Goal: Task Accomplishment & Management: Manage account settings

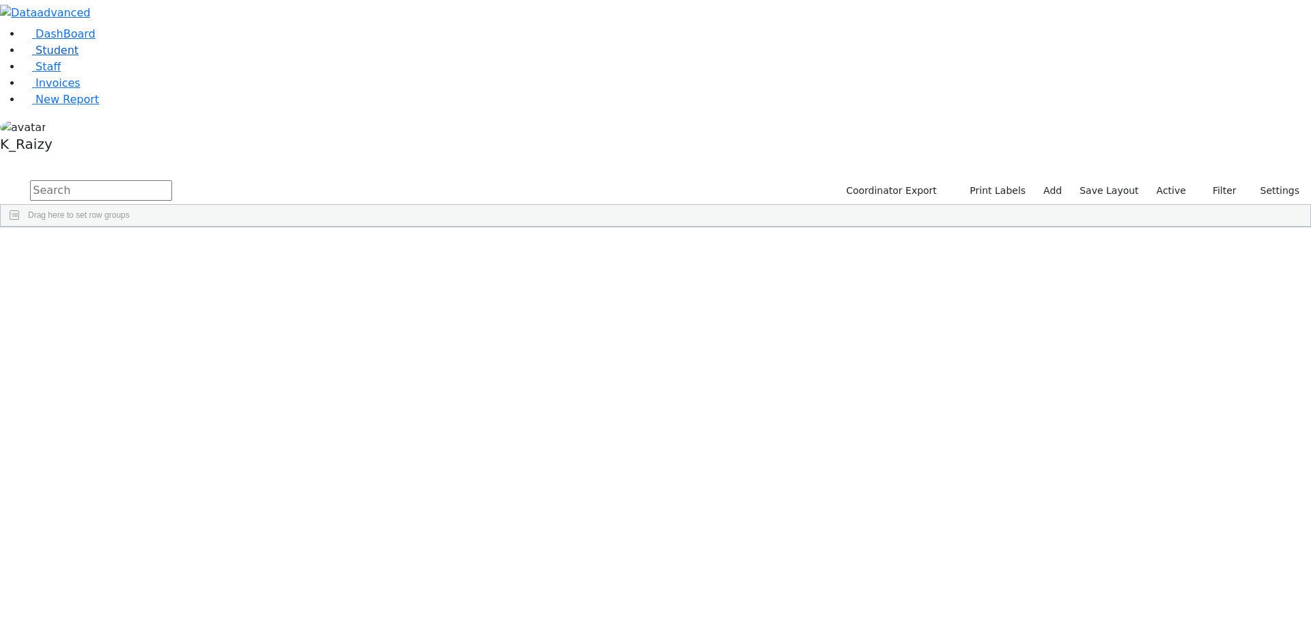
click at [78, 57] on link "Student" at bounding box center [50, 50] width 57 height 13
click at [172, 180] on input "text" at bounding box center [101, 190] width 142 height 20
type input "pola"
click at [238, 364] on div "[PERSON_NAME]" at bounding box center [198, 373] width 81 height 19
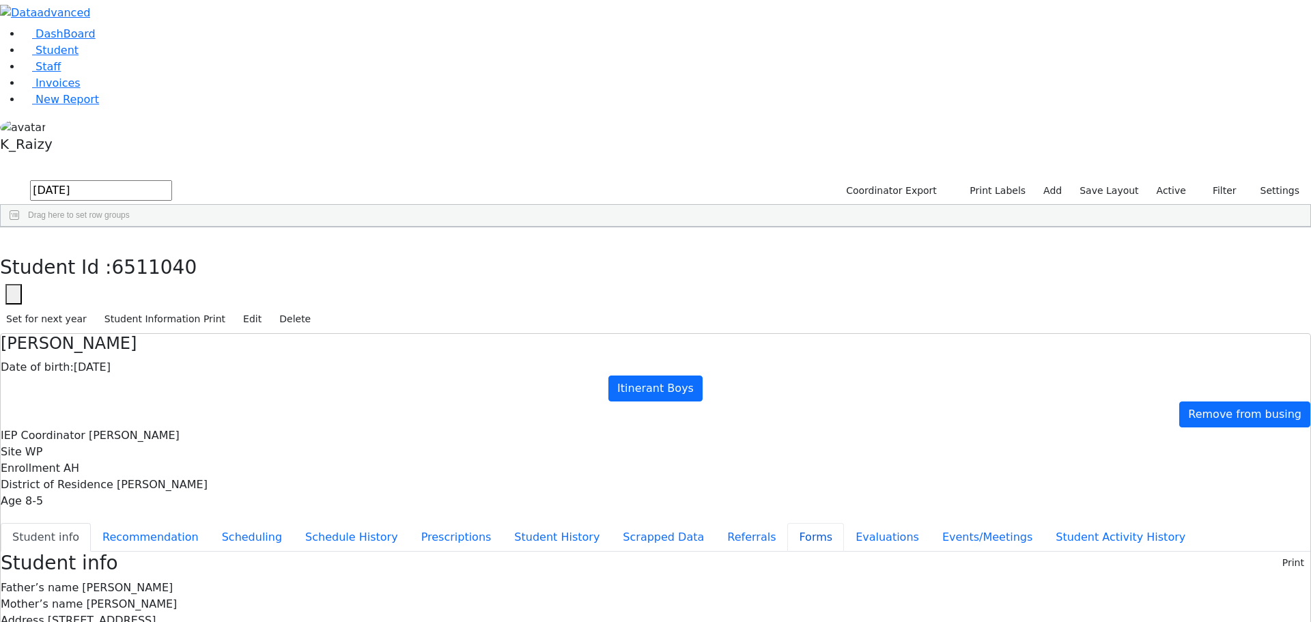
click at [787, 523] on button "Forms" at bounding box center [815, 537] width 57 height 29
type input "Mrs. Mindel Polatseck"
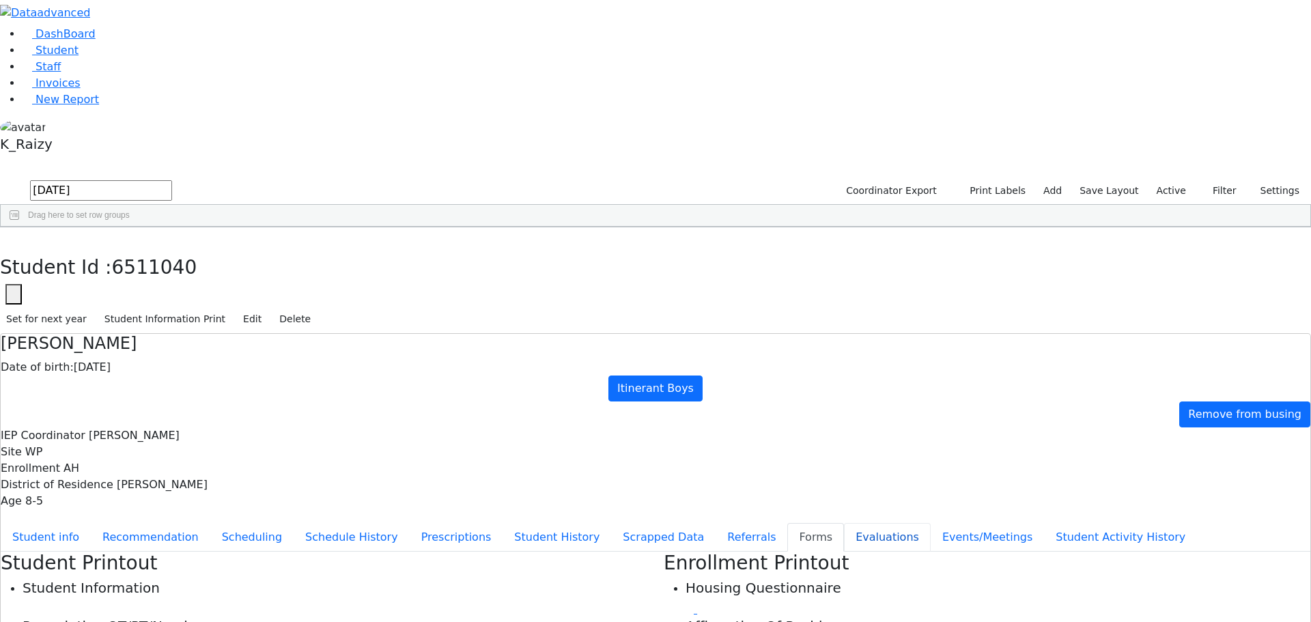
click at [844, 523] on button "Evaluations" at bounding box center [887, 537] width 87 height 29
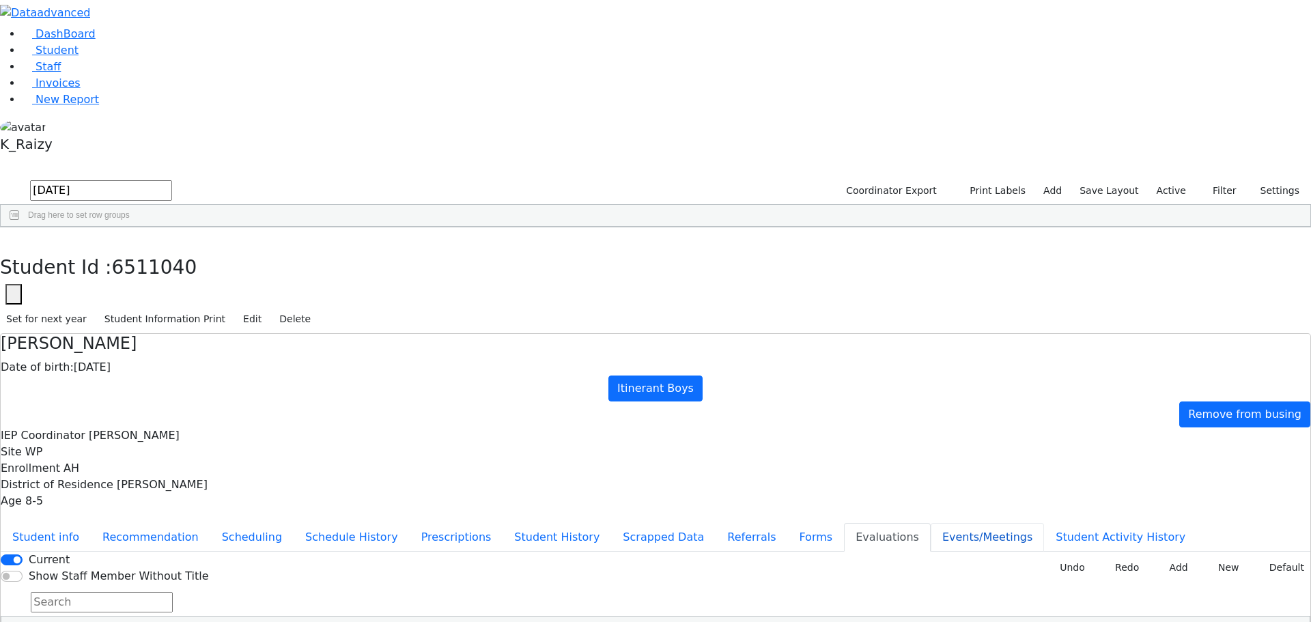
click at [930, 523] on button "Events/Meetings" at bounding box center [986, 537] width 113 height 29
click at [91, 523] on button "Student info" at bounding box center [46, 537] width 90 height 29
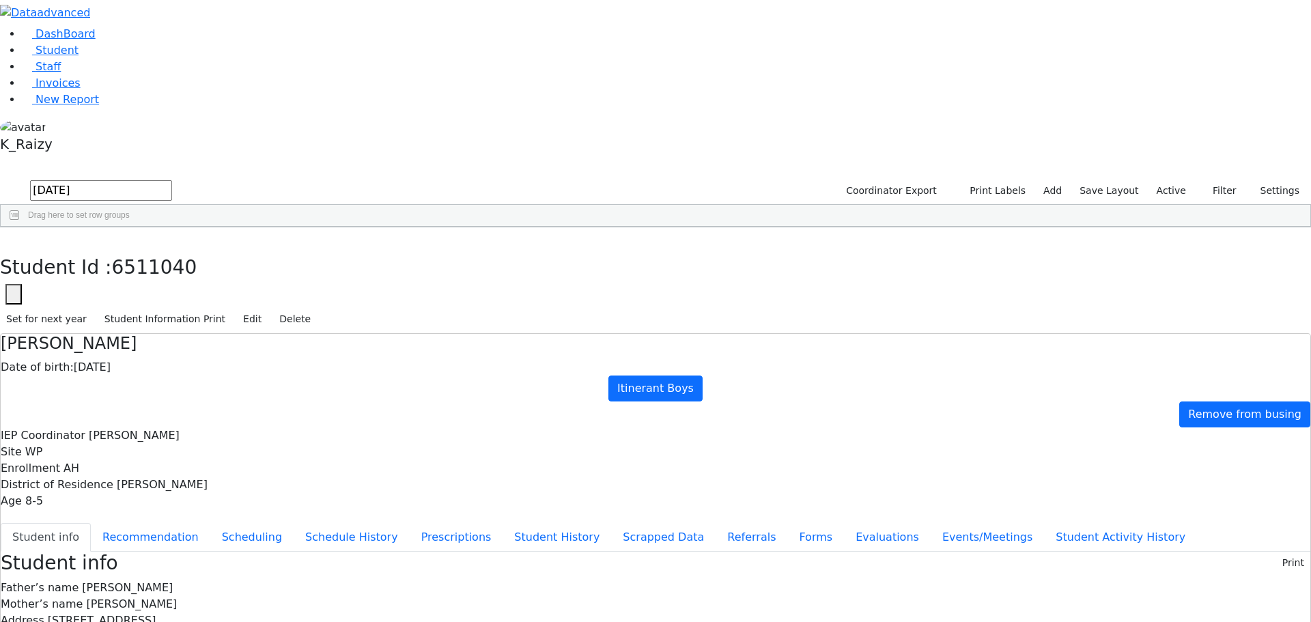
scroll to position [32, 0]
click at [930, 523] on button "Events/Meetings" at bounding box center [986, 537] width 113 height 29
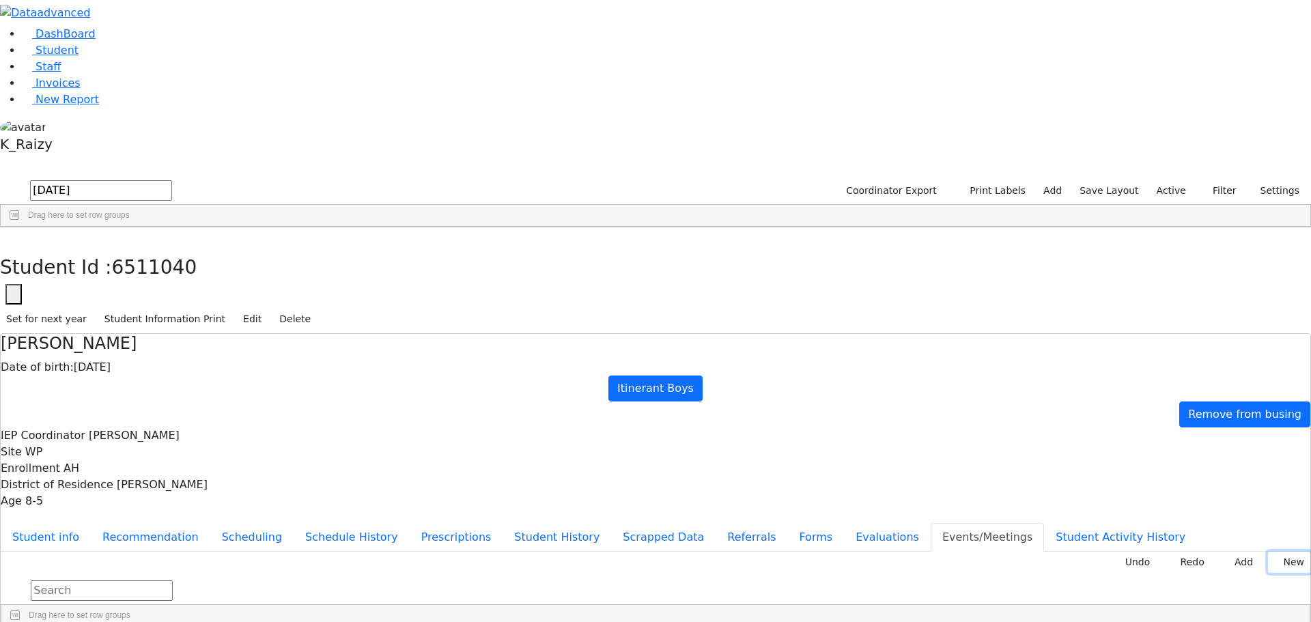
click at [1287, 552] on button "New" at bounding box center [1289, 562] width 42 height 21
type input "2025-08-29"
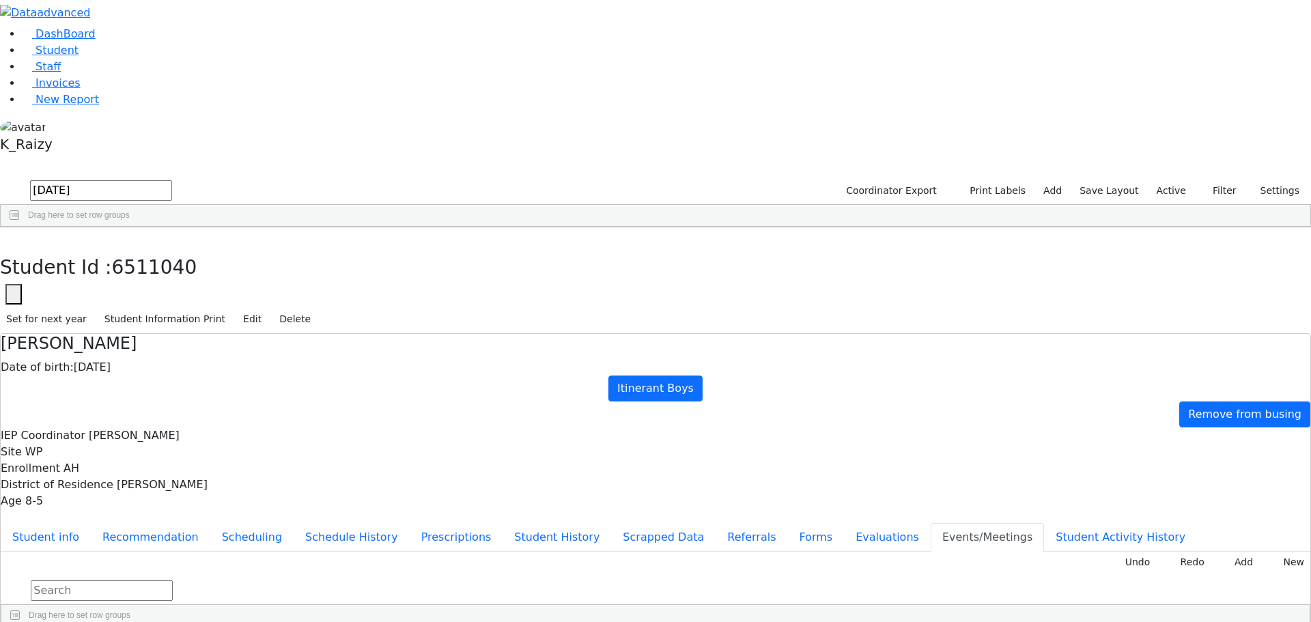
type input "Declines"
click at [91, 523] on button "Student info" at bounding box center [46, 537] width 90 height 29
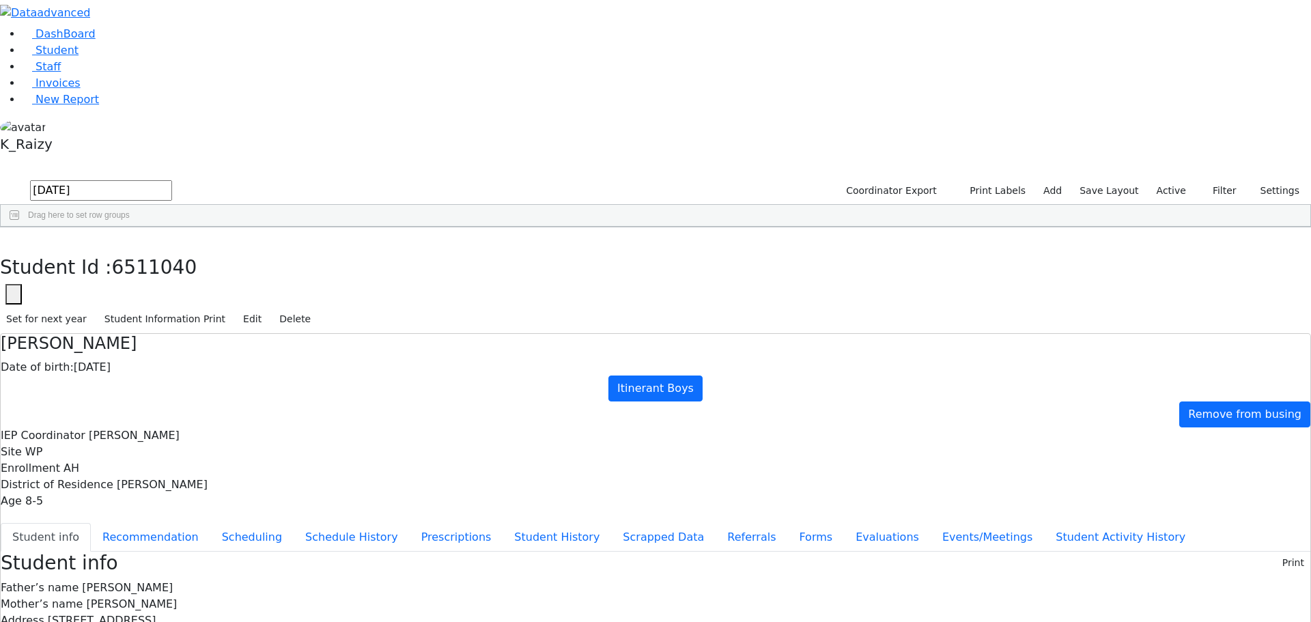
copy div "mindelpola@gmail.com"
click at [20, 227] on button "button" at bounding box center [10, 241] width 20 height 29
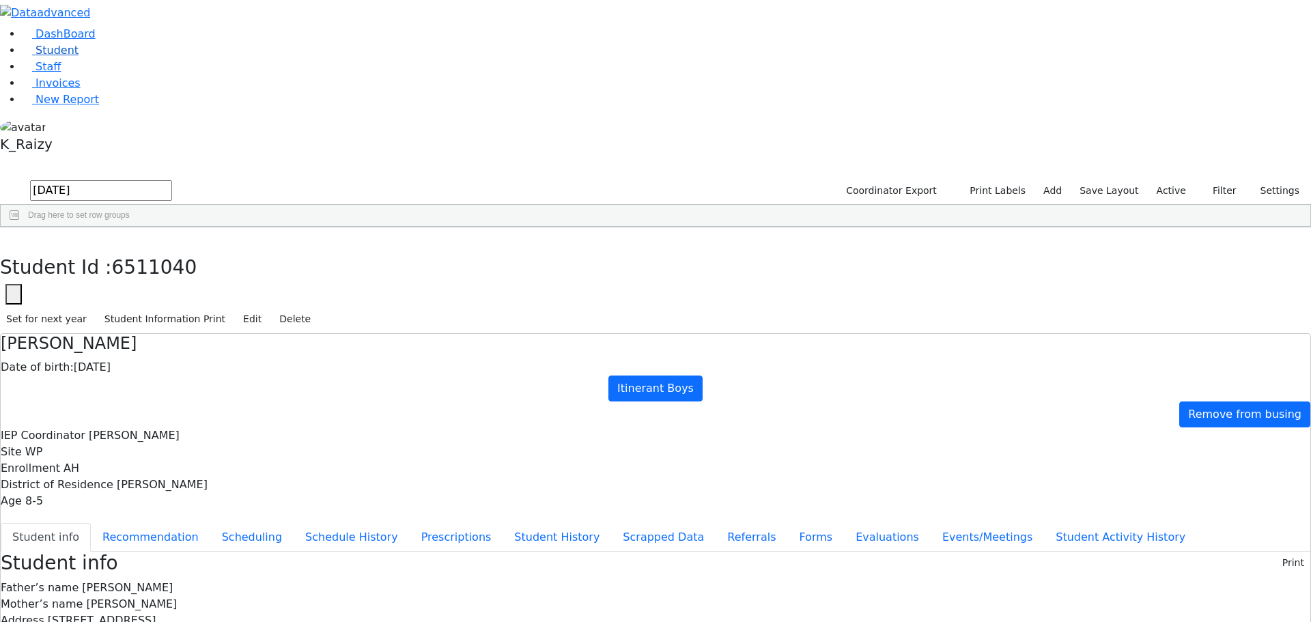
click at [78, 57] on link "Student" at bounding box center [50, 50] width 57 height 13
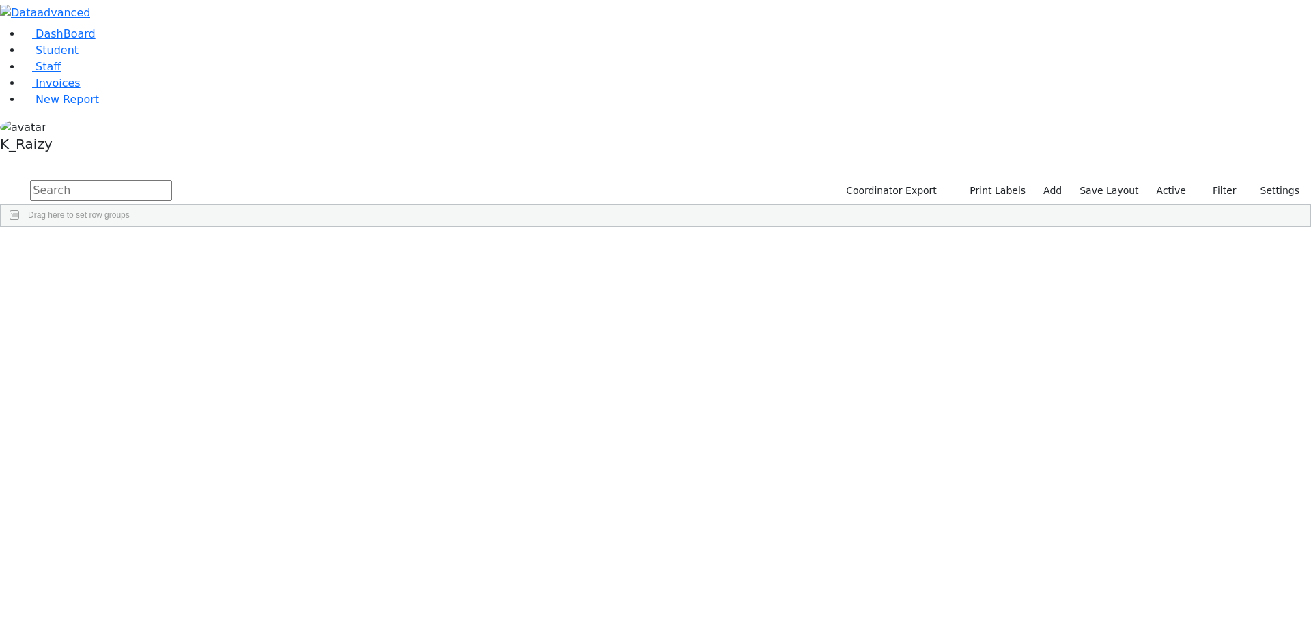
drag, startPoint x: 409, startPoint y: 603, endPoint x: 337, endPoint y: 273, distance: 338.0
drag, startPoint x: 345, startPoint y: 259, endPoint x: 312, endPoint y: 441, distance: 184.5
click at [238, 423] on div "[PERSON_NAME] ([PERSON_NAME])" at bounding box center [198, 432] width 81 height 19
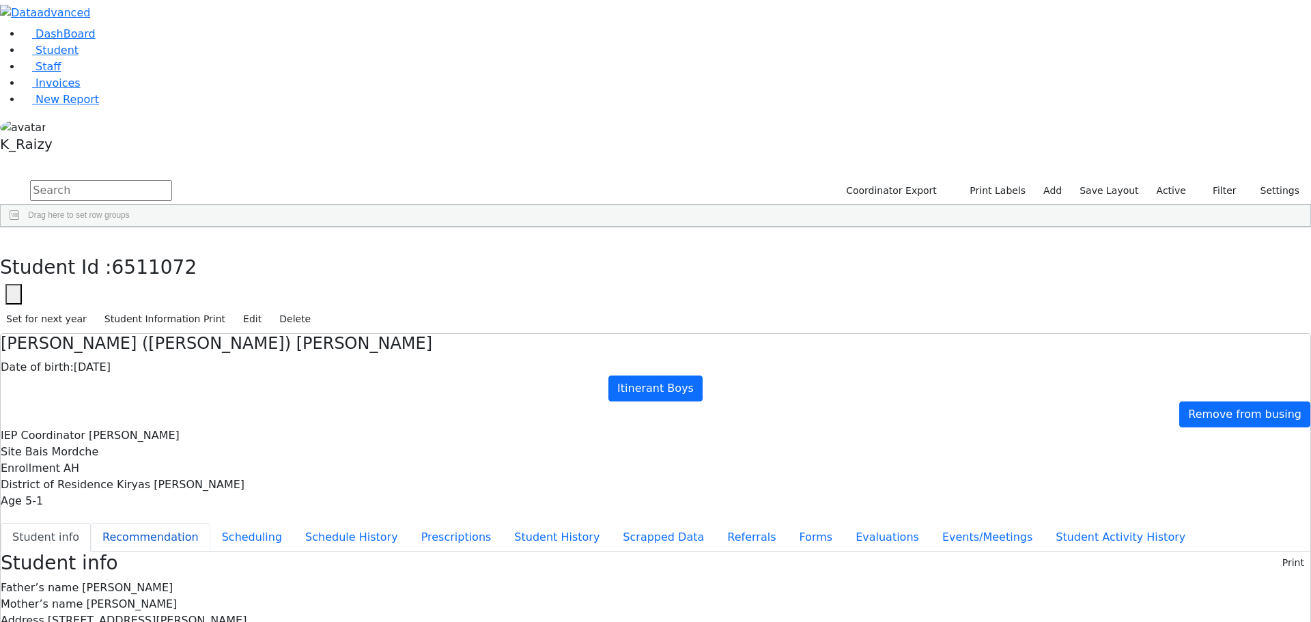
click at [210, 523] on button "Recommendation" at bounding box center [150, 537] width 119 height 29
checkbox input "true"
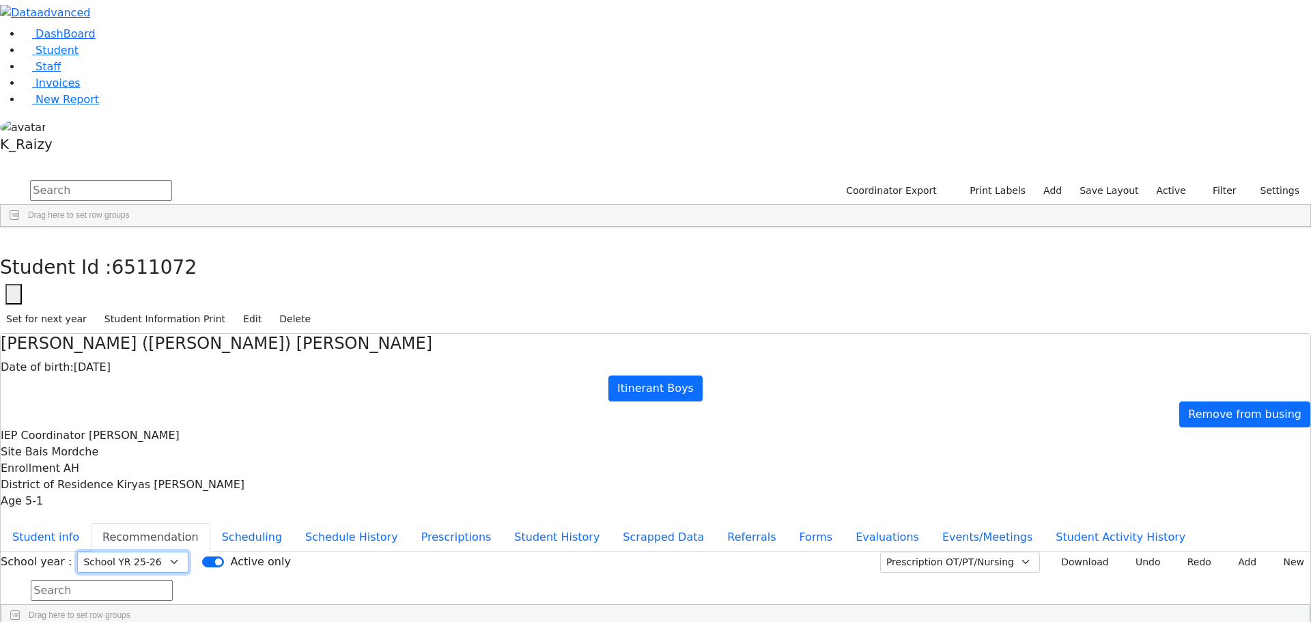
click at [188, 552] on select "Select School YR Summer YR 25 School YR 25-26 Summer YR 25 School YR 24-25 Summ…" at bounding box center [132, 562] width 111 height 21
select select "210"
click at [188, 552] on select "Select School YR Summer YR 25 School YR 25-26 Summer YR 25 School YR 24-25 Summ…" at bounding box center [132, 562] width 111 height 21
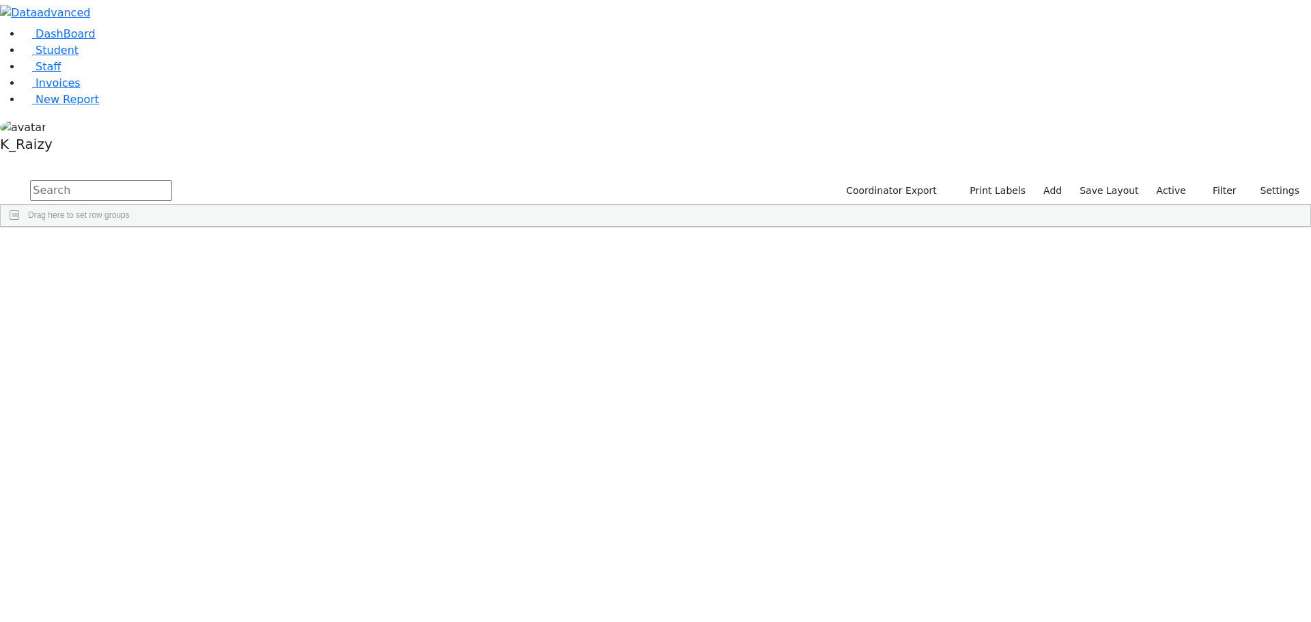
scroll to position [3959, 0]
click at [238, 457] on div "[PERSON_NAME] ([PERSON_NAME])" at bounding box center [198, 466] width 81 height 19
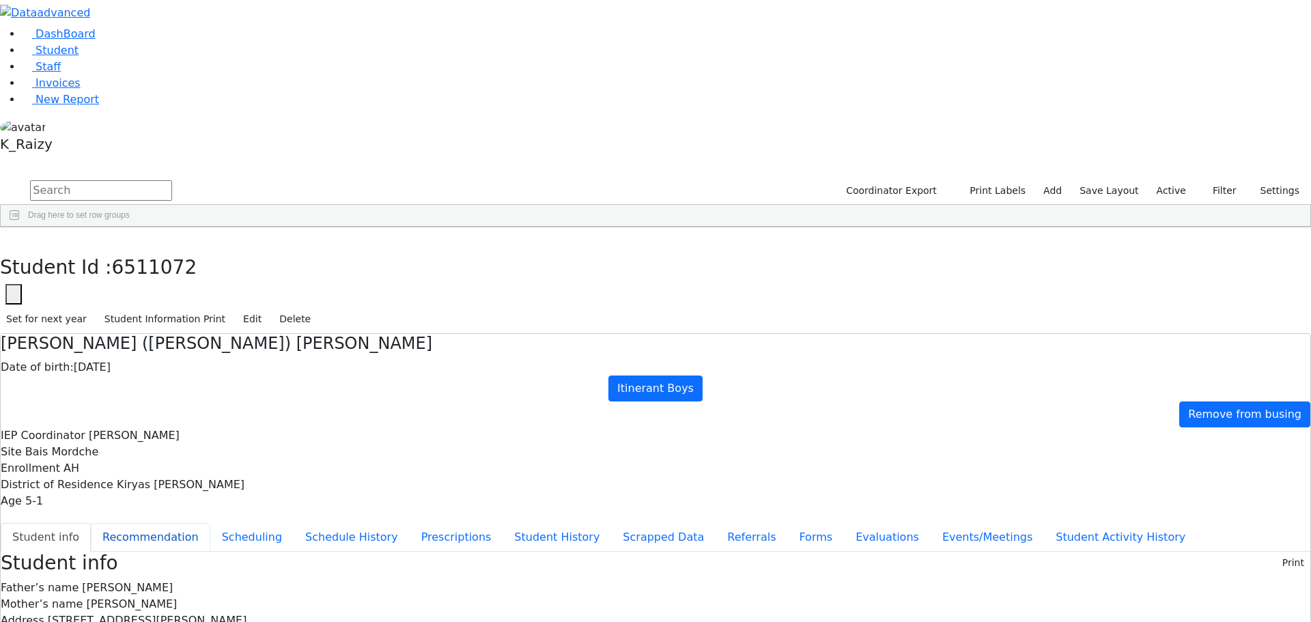
click at [210, 523] on button "Recommendation" at bounding box center [150, 537] width 119 height 29
checkbox input "true"
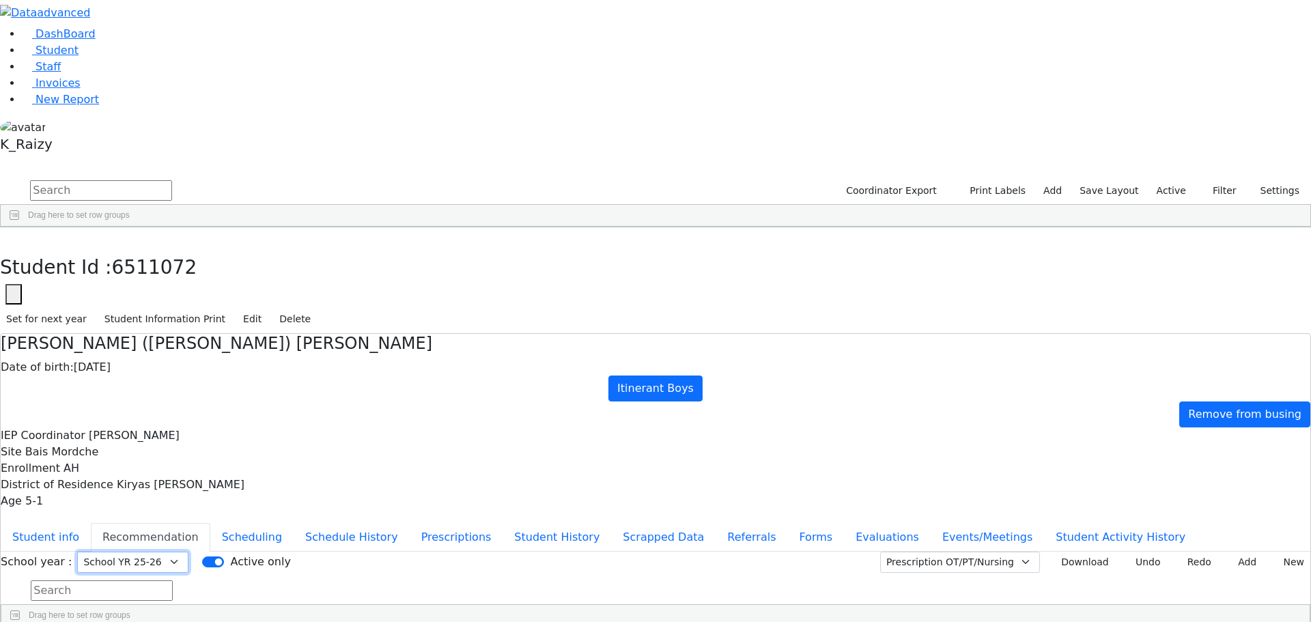
click at [188, 552] on select "Select School YR Summer YR 25 School YR 25-26 Summer YR 25 School YR 24-25 Summ…" at bounding box center [132, 562] width 111 height 21
select select "210"
click at [188, 552] on select "Select School YR Summer YR 25 School YR 25-26 Summer YR 25 School YR 24-25 Summ…" at bounding box center [132, 562] width 111 height 21
